Goal: Task Accomplishment & Management: Complete application form

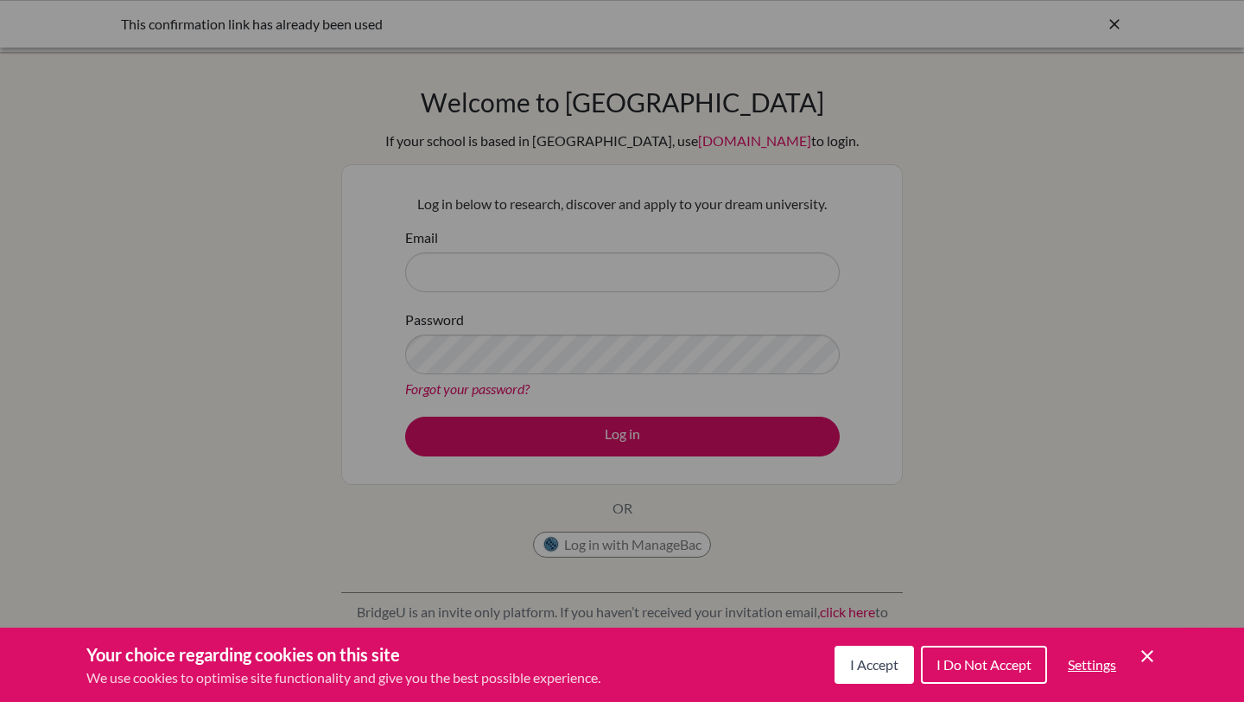
click at [886, 677] on button "I Accept" at bounding box center [875, 665] width 80 height 38
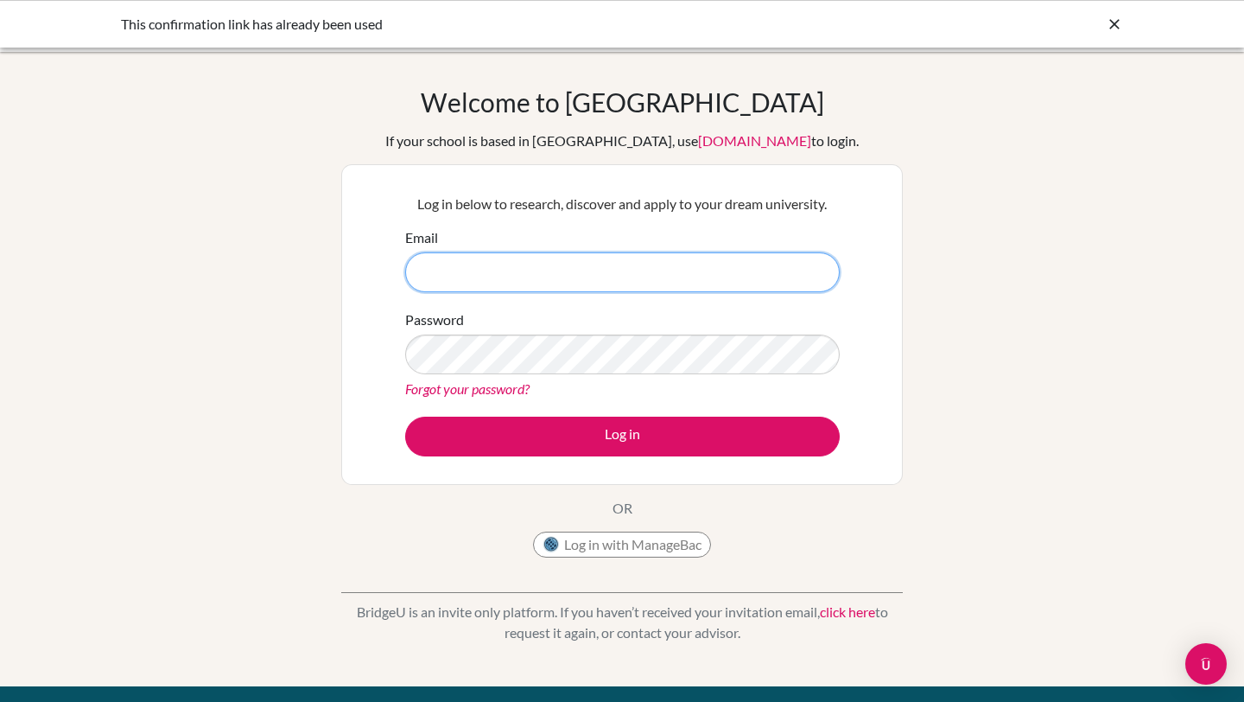
click at [627, 261] on input "Email" at bounding box center [622, 272] width 435 height 40
click at [499, 273] on input "ibrokhimkhidoaytov@" at bounding box center [622, 272] width 435 height 40
click at [499, 273] on input "ibrokhimkhidoytov@" at bounding box center [622, 272] width 435 height 40
click at [496, 275] on input "ibrokhimkhidoytov@" at bounding box center [622, 272] width 435 height 40
click at [543, 276] on input "ibrokhimkhidoyatov@" at bounding box center [622, 272] width 435 height 40
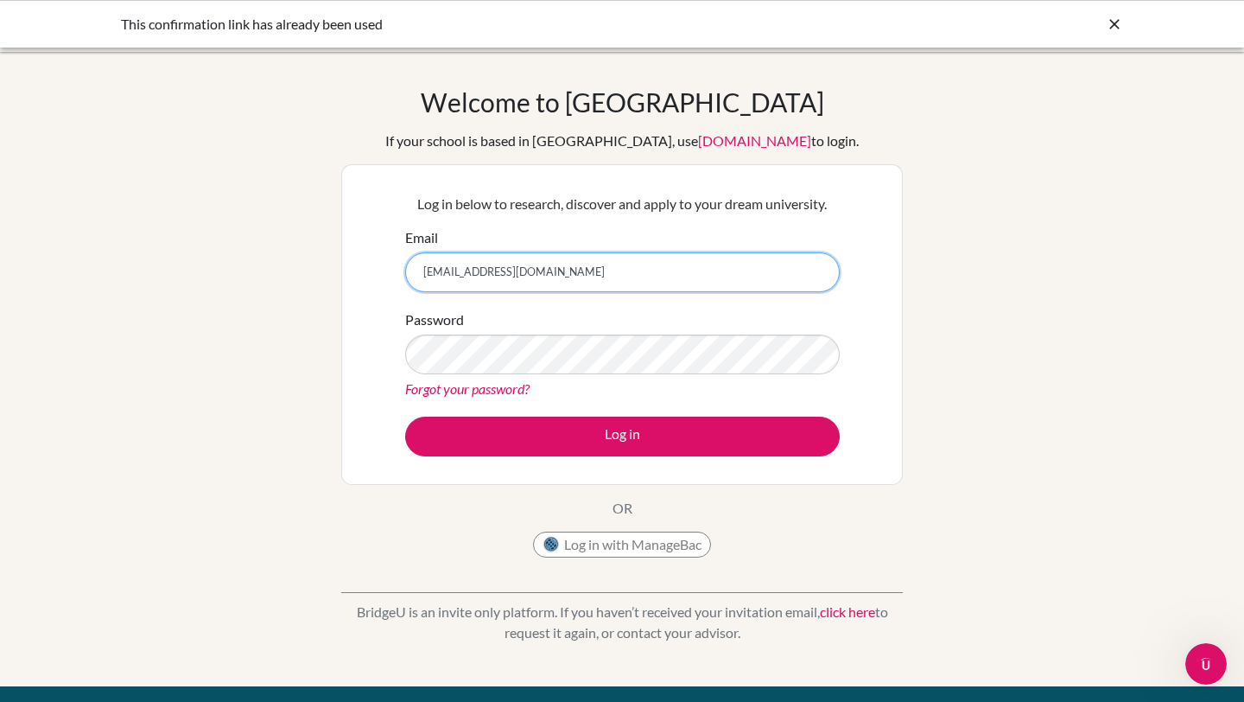
type input "[EMAIL_ADDRESS][DOMAIN_NAME]"
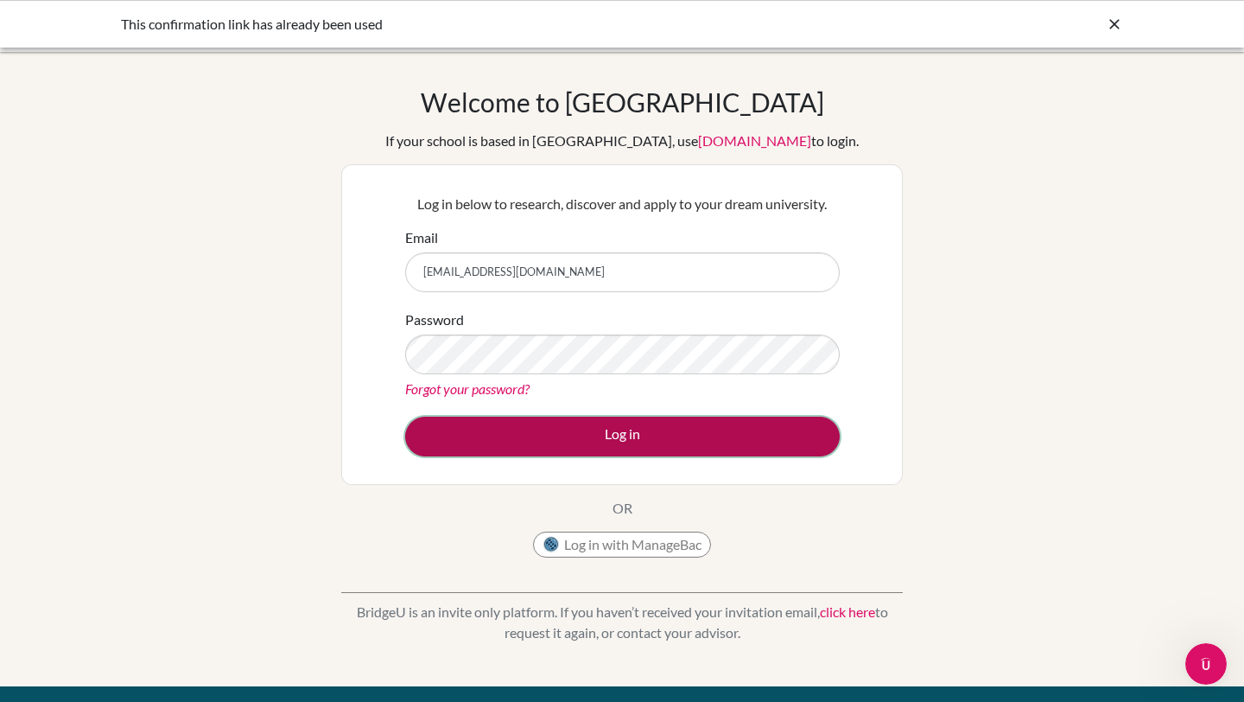
click at [663, 433] on button "Log in" at bounding box center [622, 437] width 435 height 40
click at [590, 429] on button "Log in" at bounding box center [622, 437] width 435 height 40
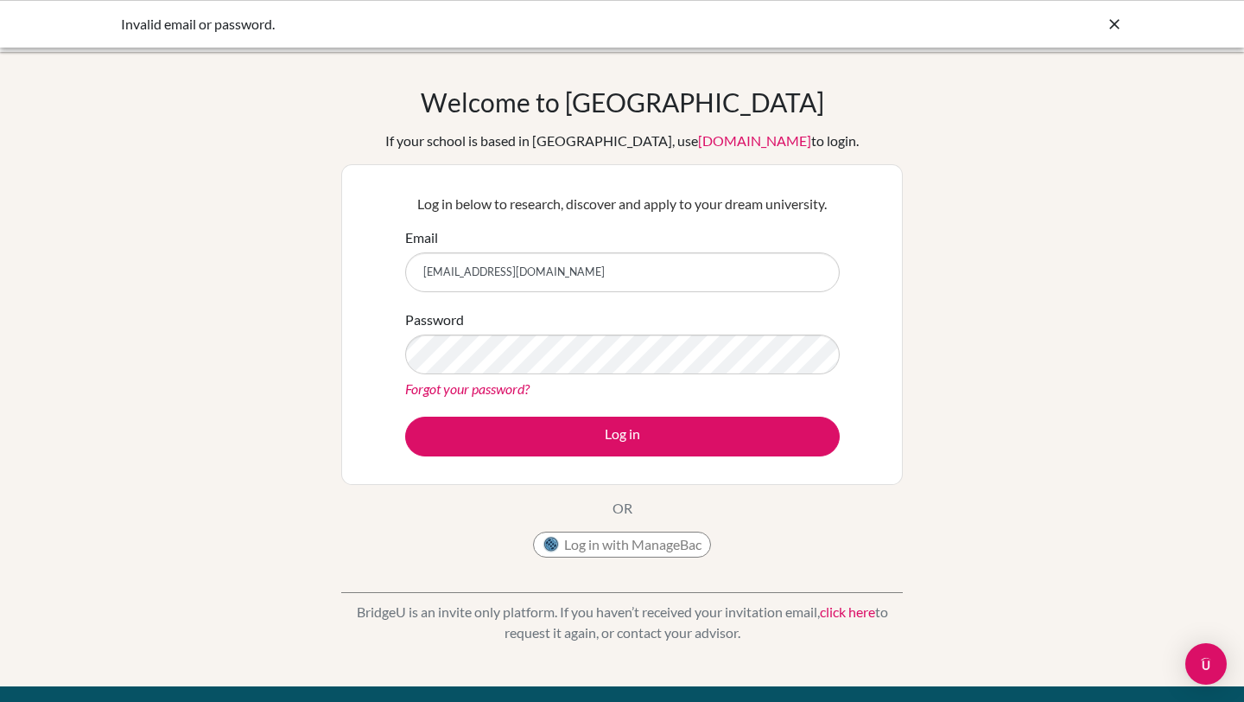
click at [503, 277] on input "[EMAIL_ADDRESS][DOMAIN_NAME]" at bounding box center [622, 272] width 435 height 40
click at [598, 281] on input "[EMAIL_ADDRESS][DOMAIN_NAME]" at bounding box center [622, 272] width 435 height 40
click at [468, 270] on input "[EMAIL_ADDRESS][DOMAIN_NAME]" at bounding box center [622, 272] width 435 height 40
type input "ibrokhim_khidoyatov@britishschool.uz"
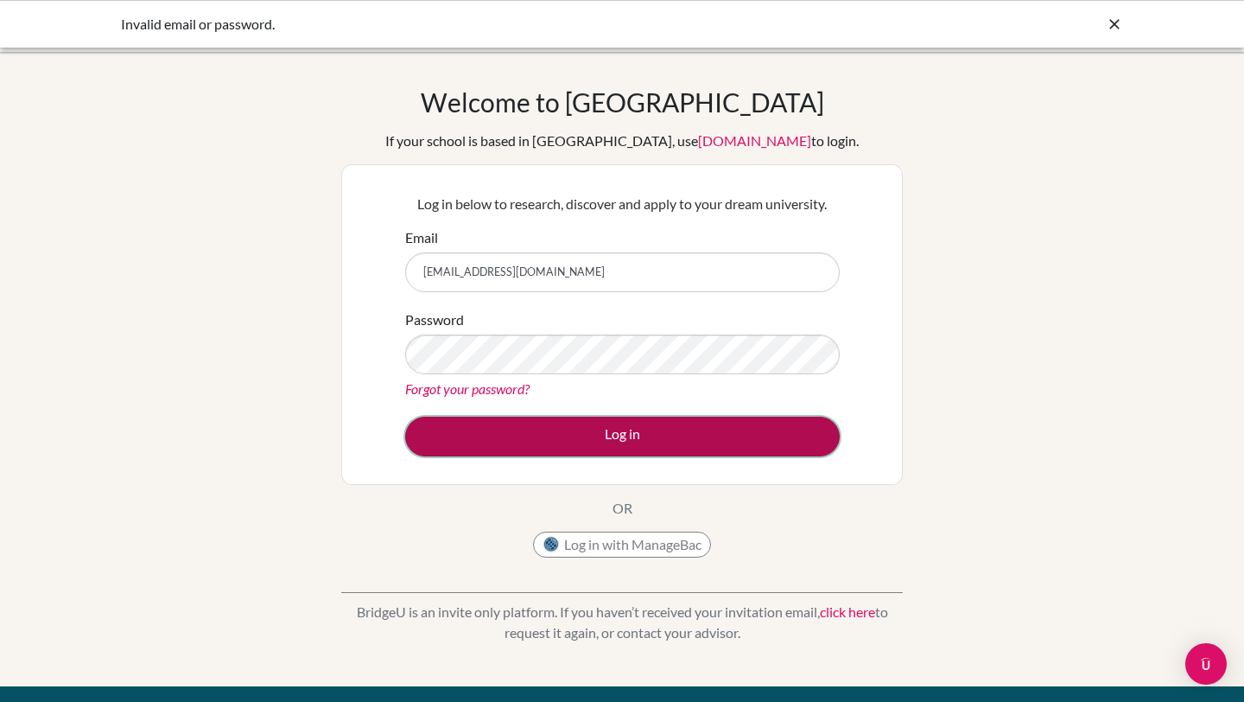
click at [580, 437] on button "Log in" at bounding box center [622, 437] width 435 height 40
